Goal: Task Accomplishment & Management: Manage account settings

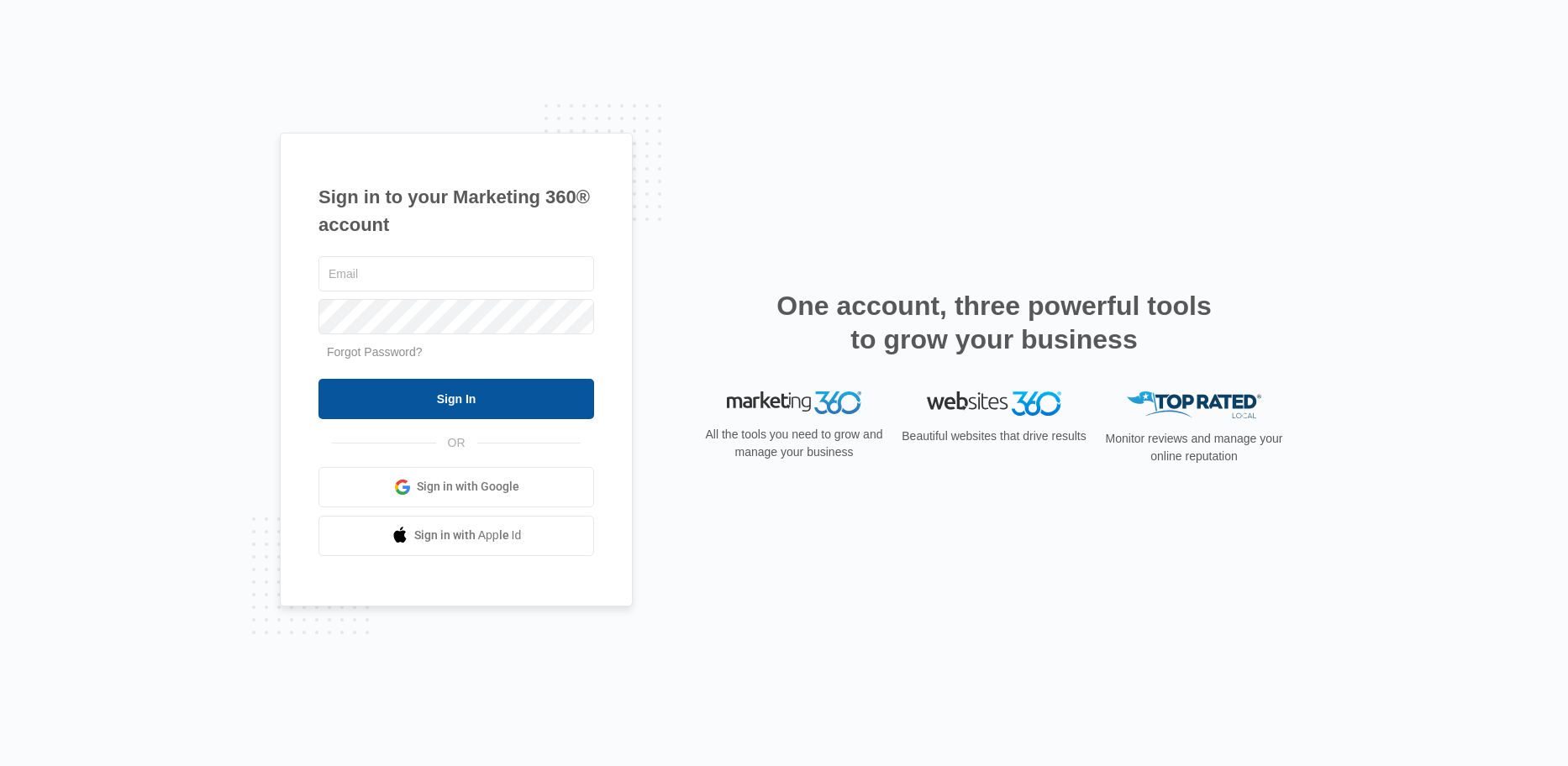
type input "[EMAIL_ADDRESS][DOMAIN_NAME]"
click at [459, 398] on input "Sign In" at bounding box center [457, 399] width 276 height 40
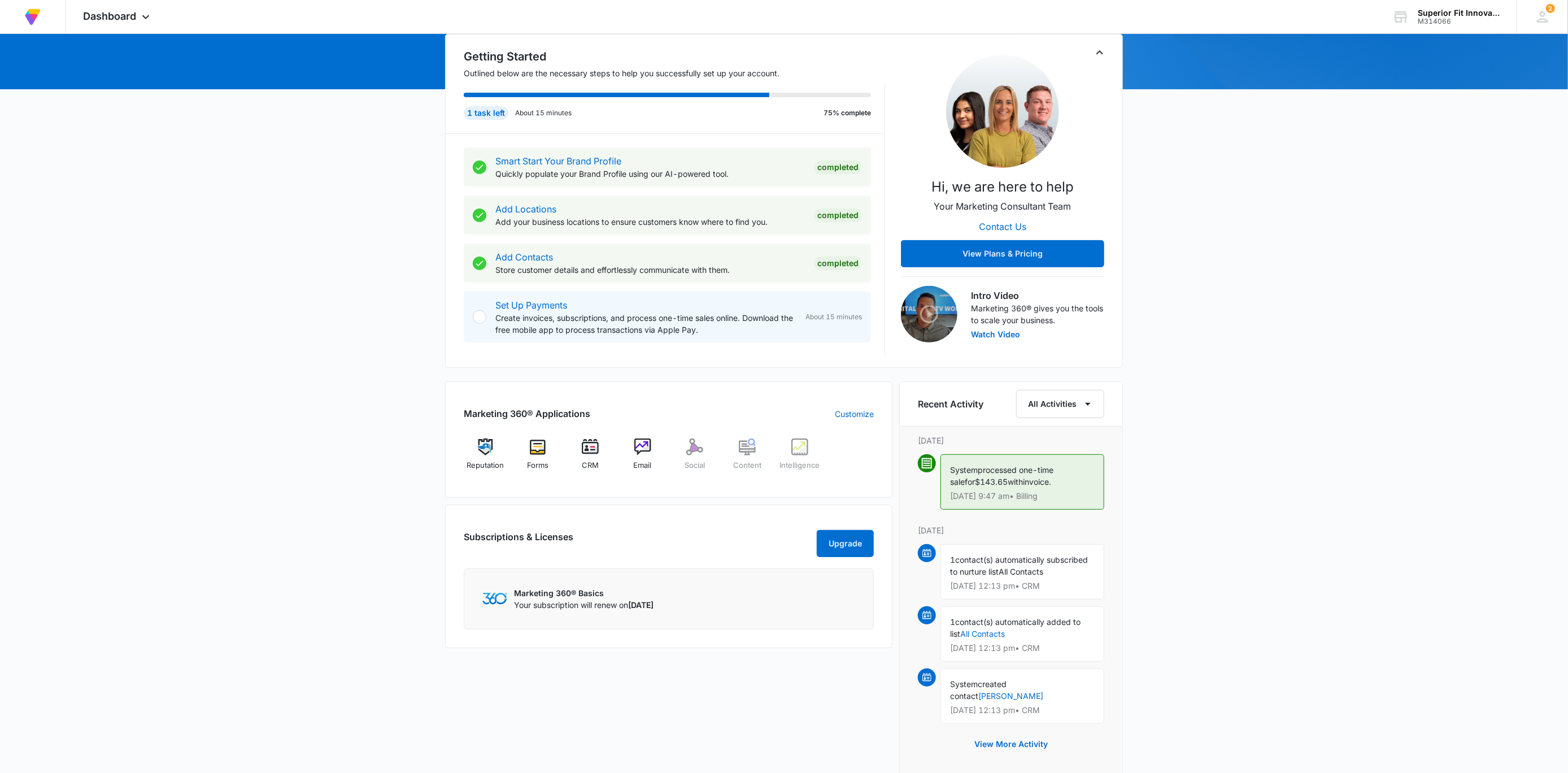
scroll to position [85, 0]
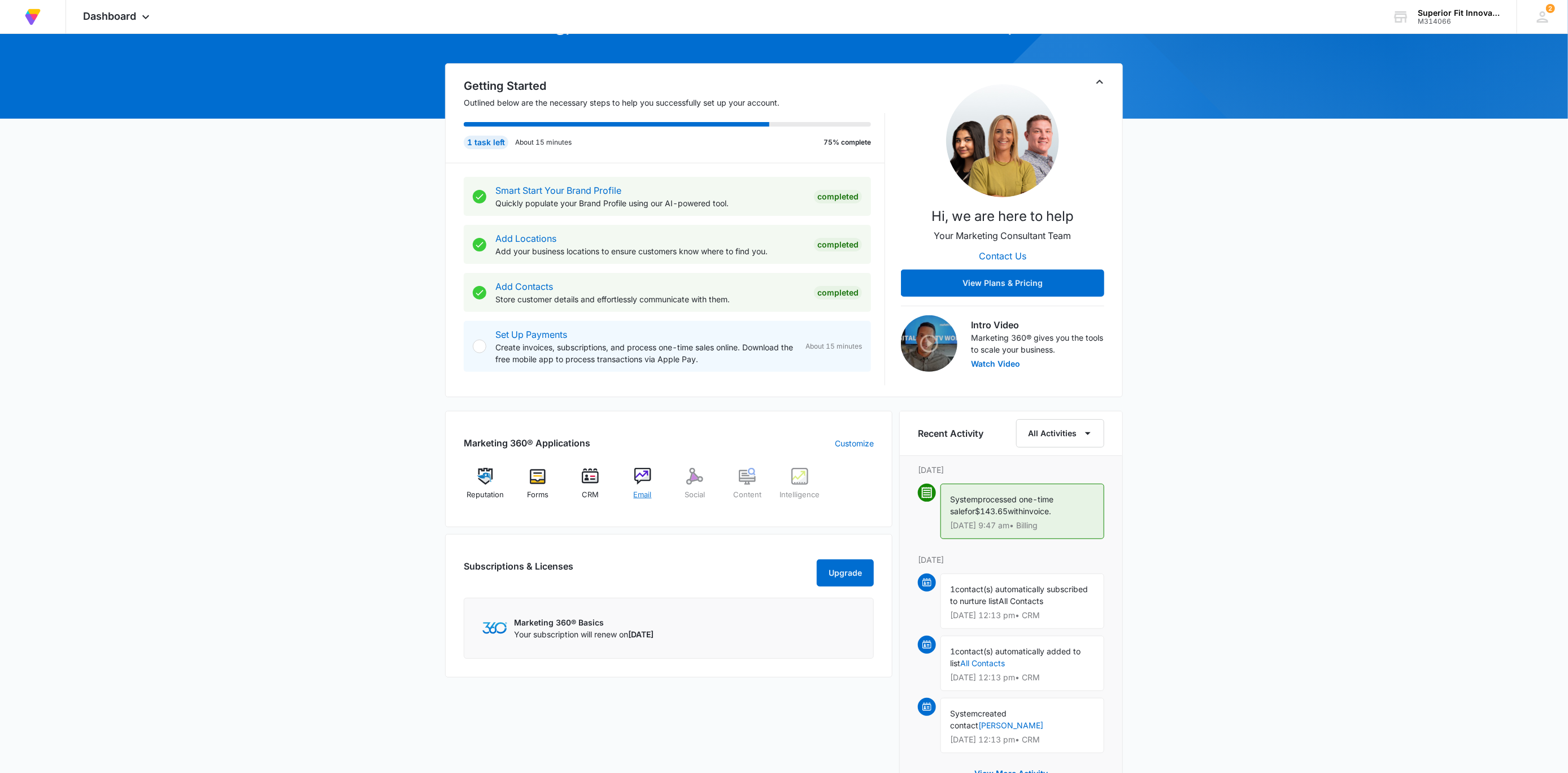
click at [639, 485] on img at bounding box center [643, 476] width 17 height 17
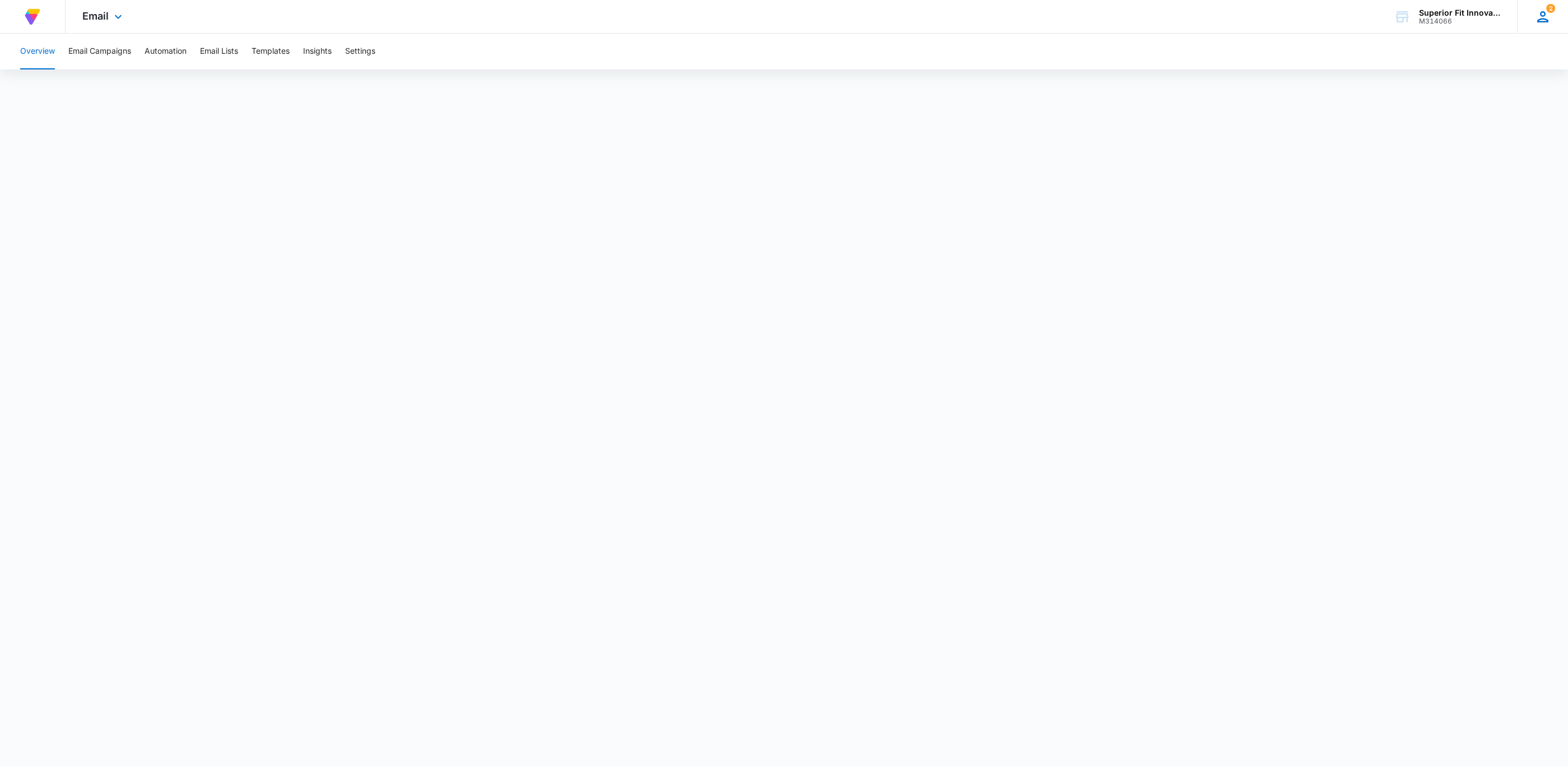
click at [1543, 23] on icon at bounding box center [1543, 17] width 17 height 17
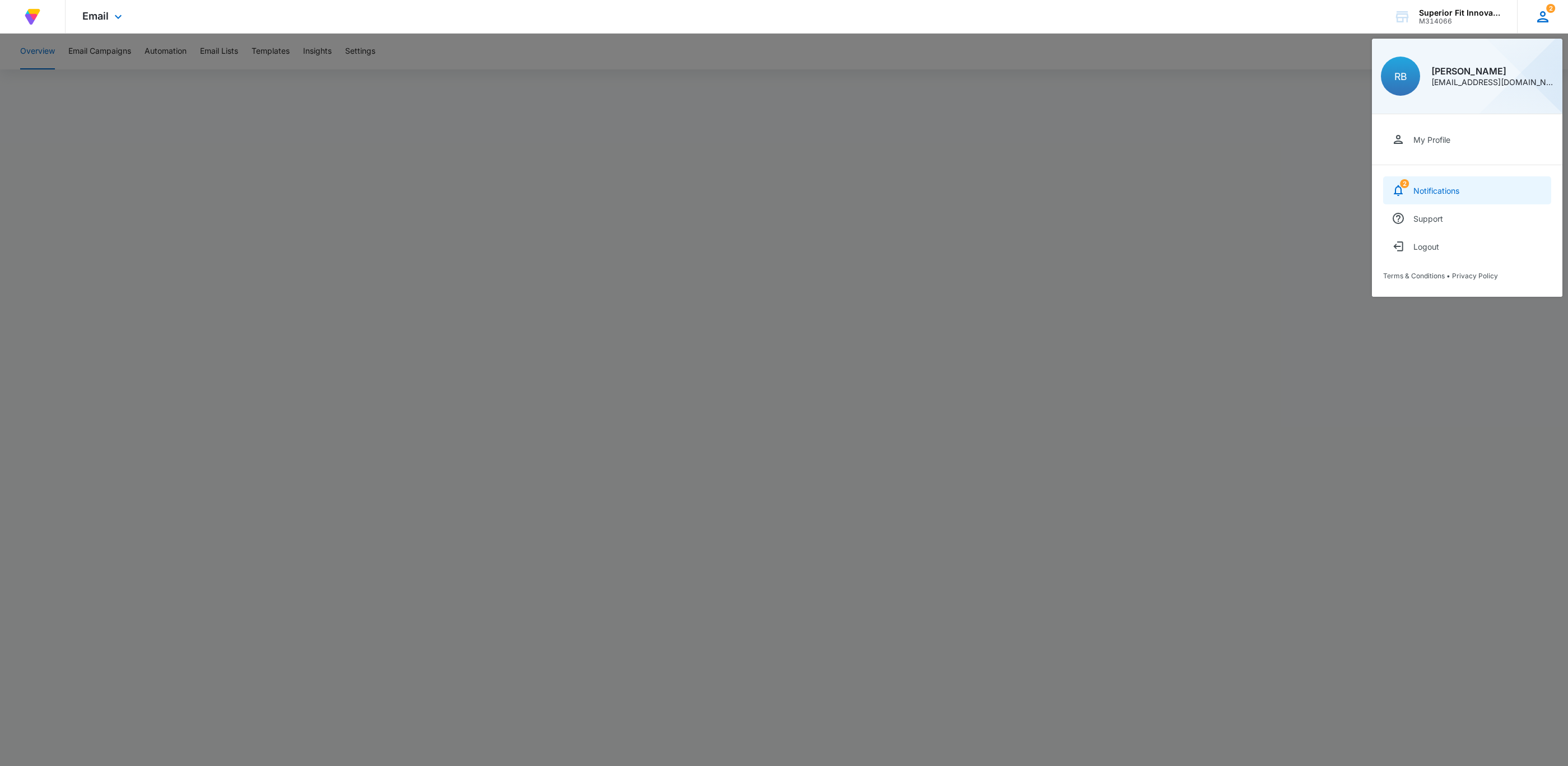
click at [1434, 190] on div "Notifications" at bounding box center [1436, 191] width 46 height 10
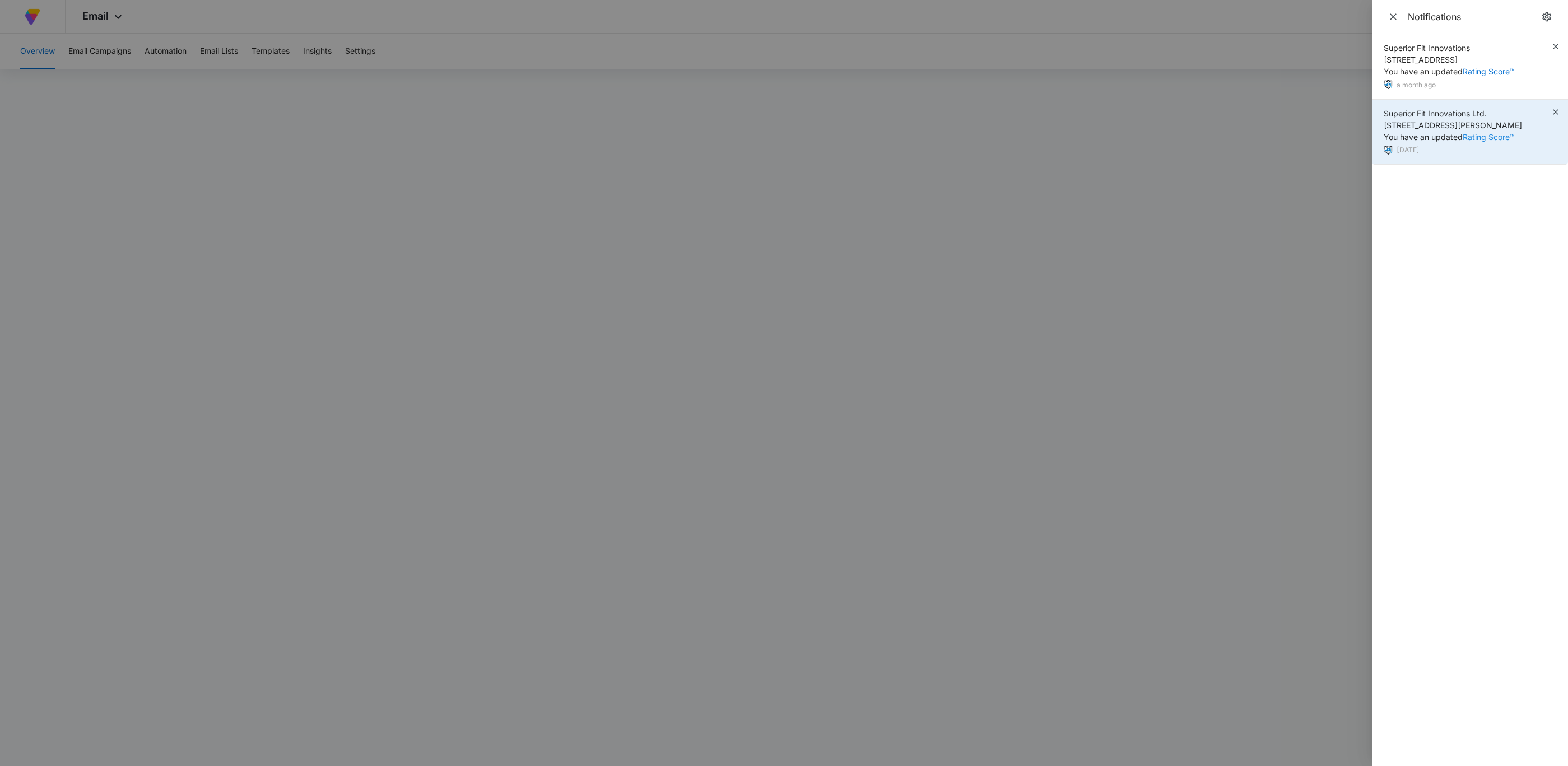
click at [1484, 138] on link "Rating Score™" at bounding box center [1489, 137] width 52 height 10
